Goal: Check status: Check status

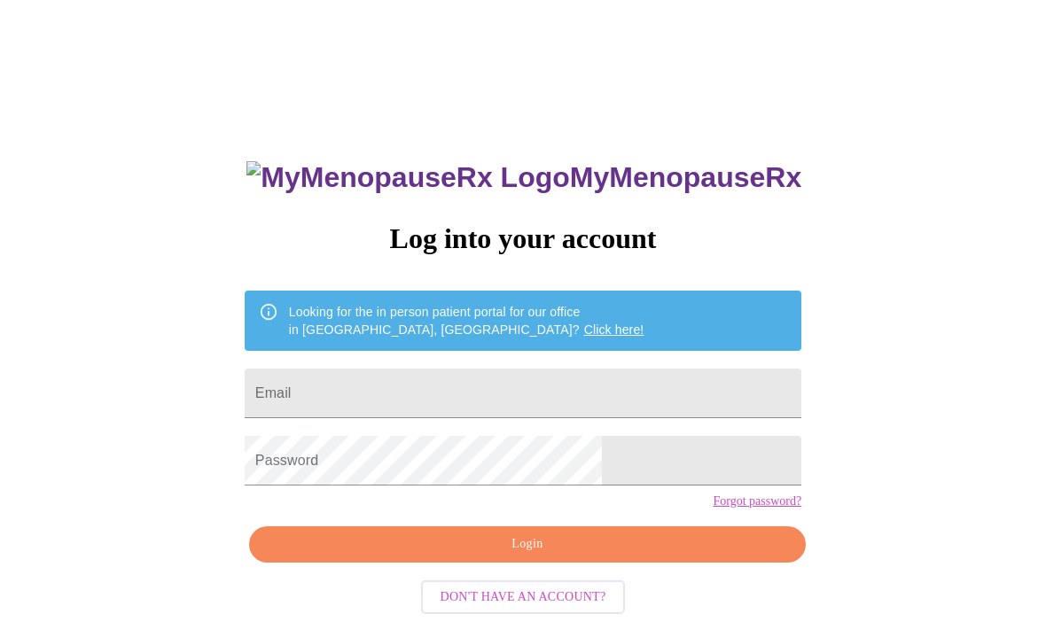
scroll to position [76, 0]
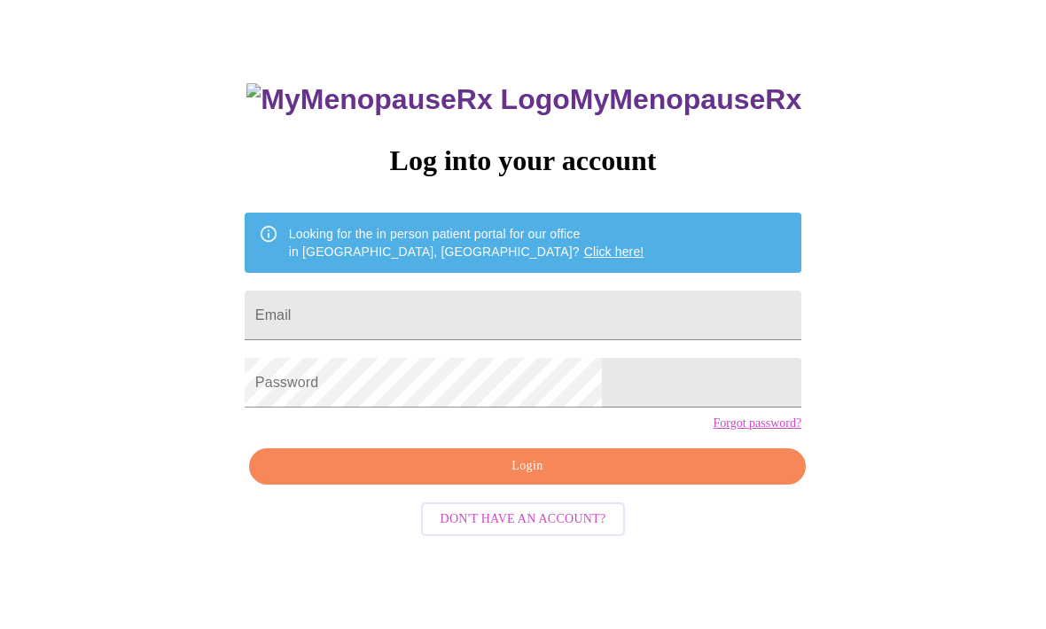
click at [487, 324] on input "Email" at bounding box center [523, 317] width 557 height 50
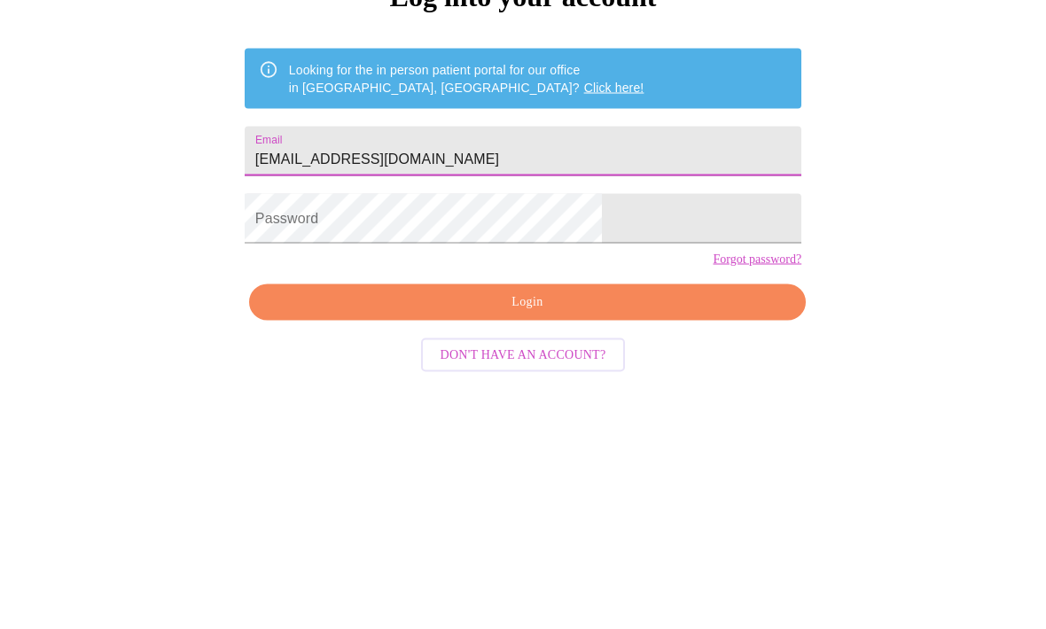
type input "[EMAIL_ADDRESS][DOMAIN_NAME]"
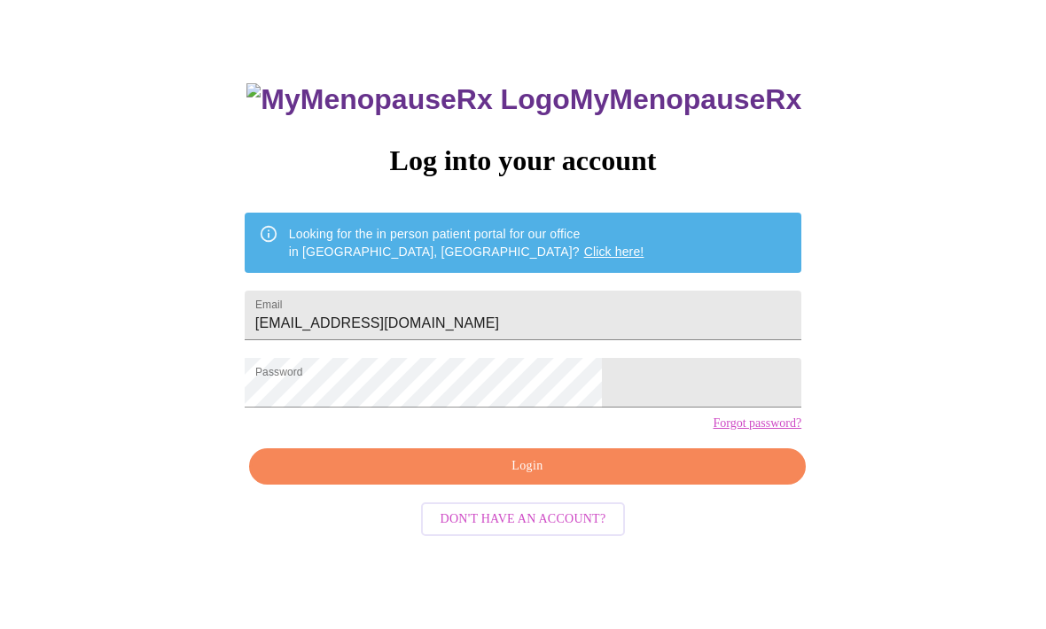
click at [586, 479] on span "Login" at bounding box center [527, 467] width 516 height 22
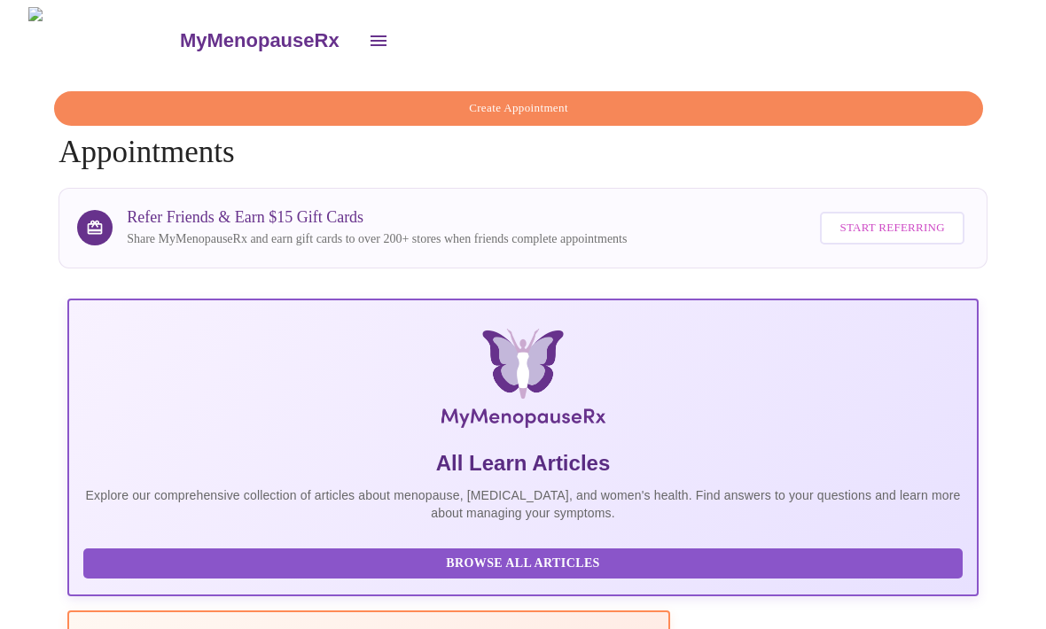
click at [368, 31] on icon "open drawer" at bounding box center [378, 40] width 21 height 21
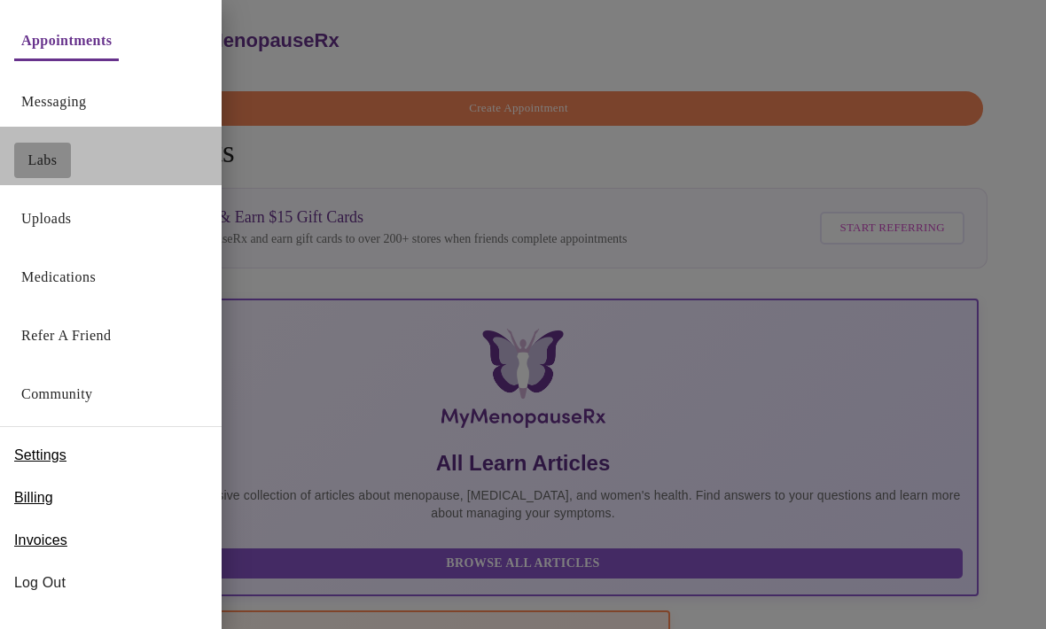
click at [40, 164] on link "Labs" at bounding box center [42, 160] width 29 height 25
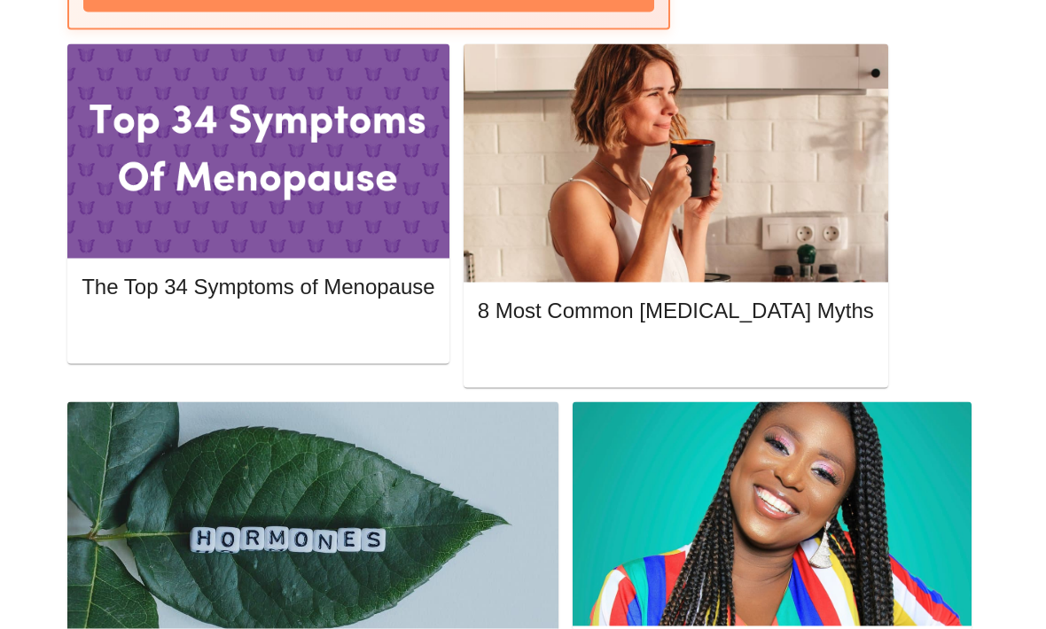
scroll to position [862, 0]
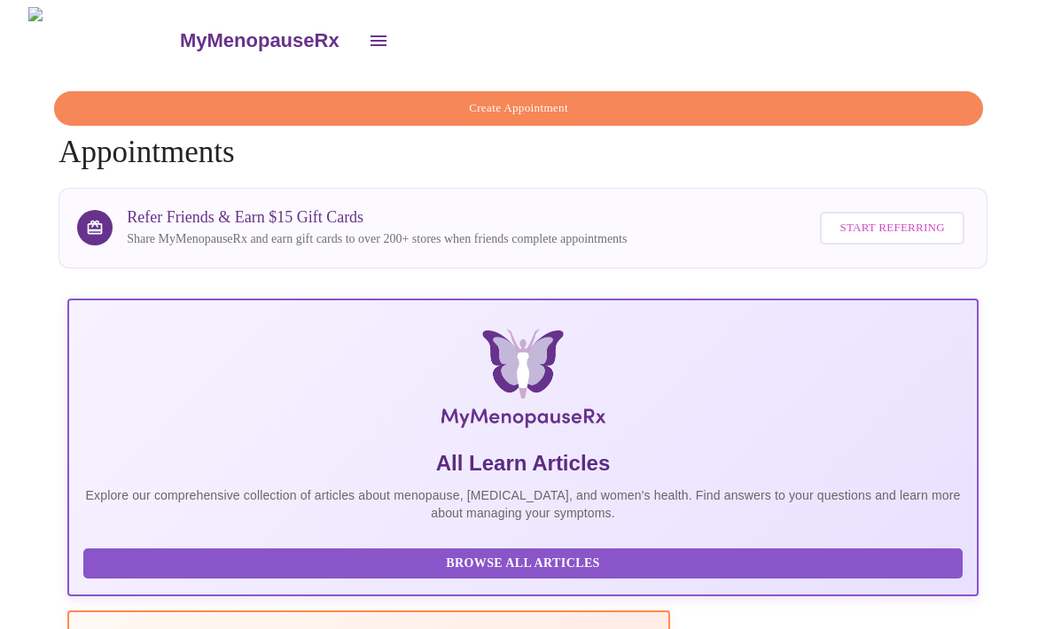
scroll to position [59, 0]
